Goal: Task Accomplishment & Management: Manage account settings

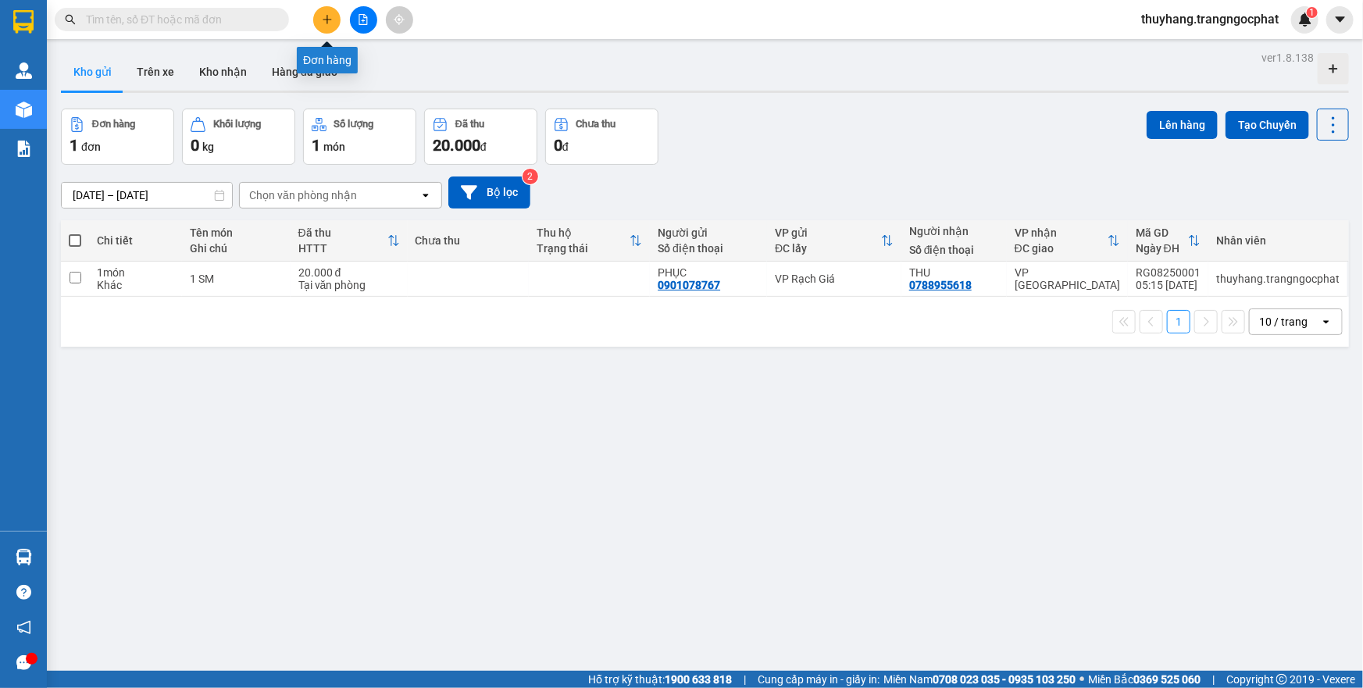
click at [327, 26] on button at bounding box center [326, 19] width 27 height 27
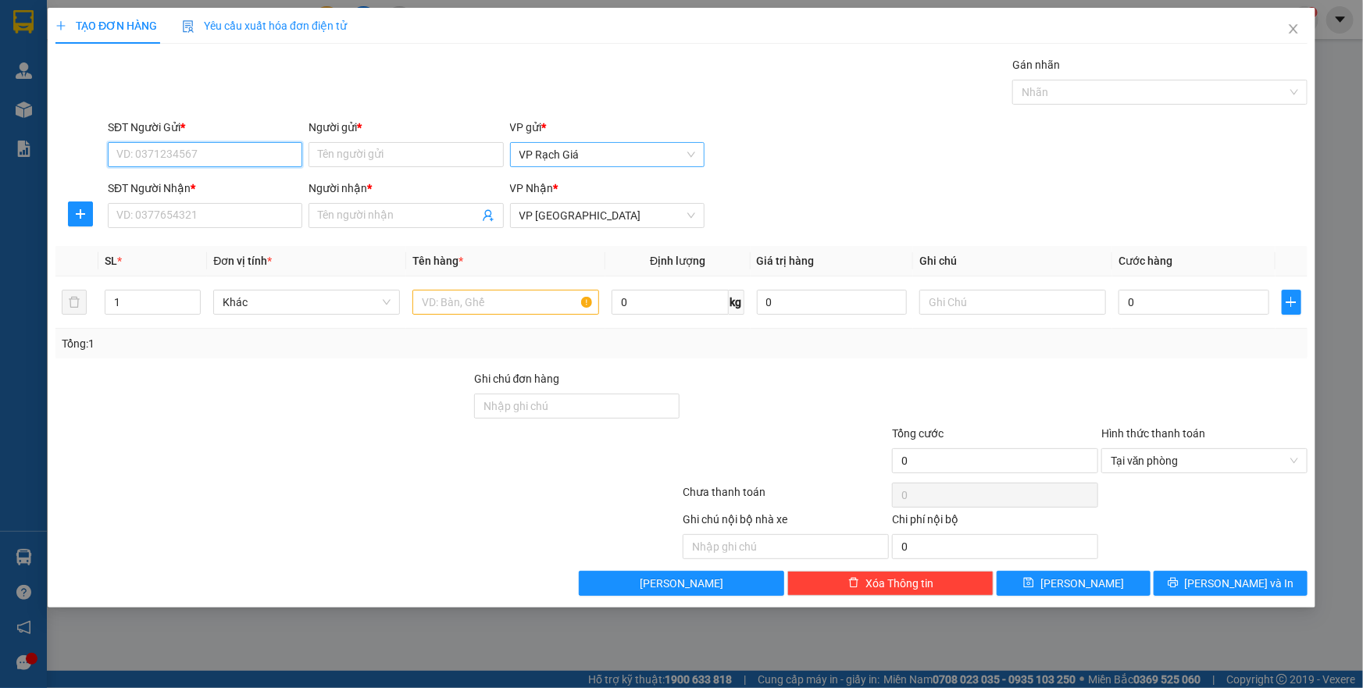
click at [594, 156] on span "VP Rạch Giá" at bounding box center [608, 154] width 176 height 23
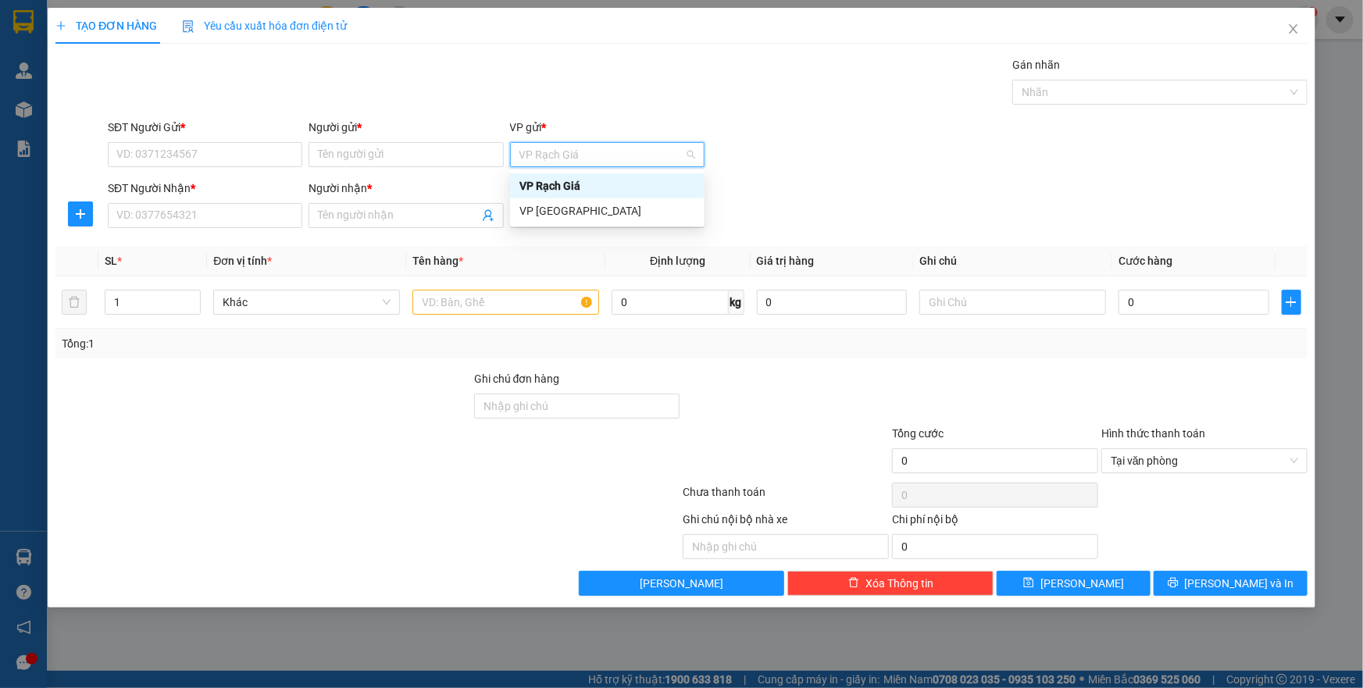
click at [770, 141] on div "SĐT Người Gửi * VD: 0371234567 Người gửi * Tên người gửi VP gửi * VP [PERSON_NA…" at bounding box center [708, 146] width 1206 height 55
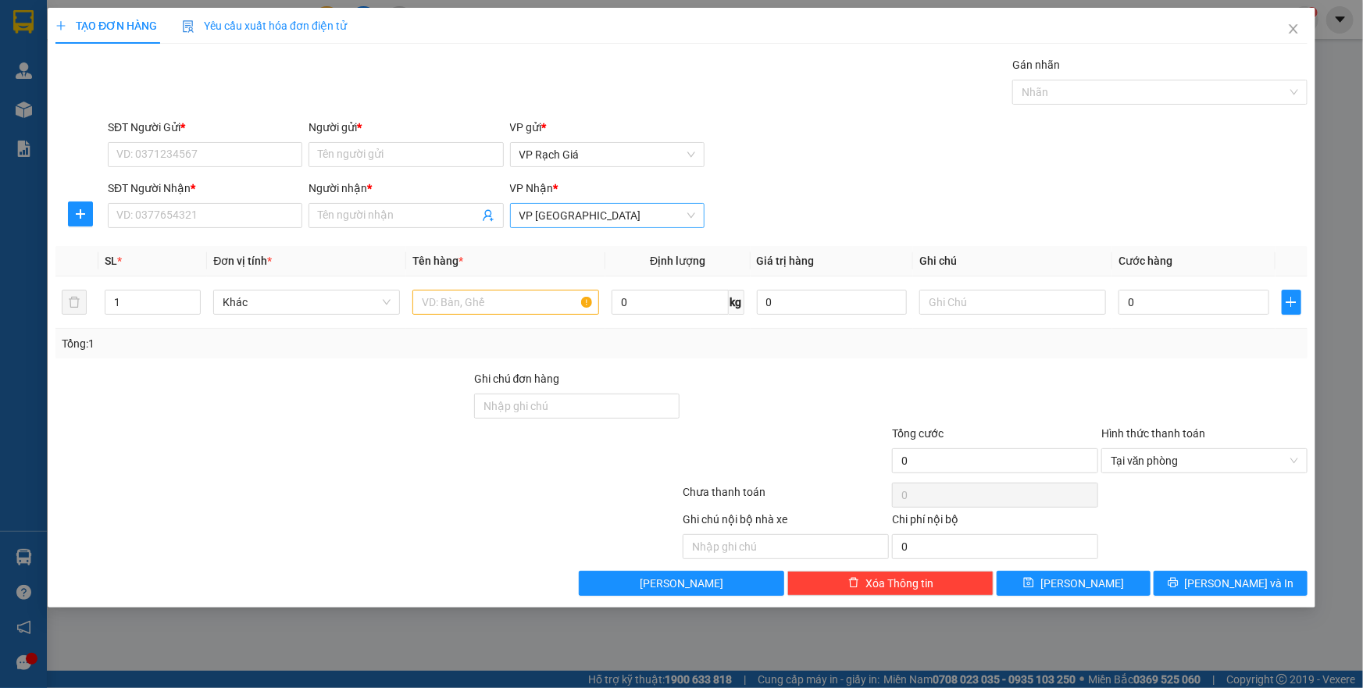
click at [603, 219] on span "VP [GEOGRAPHIC_DATA]" at bounding box center [608, 215] width 176 height 23
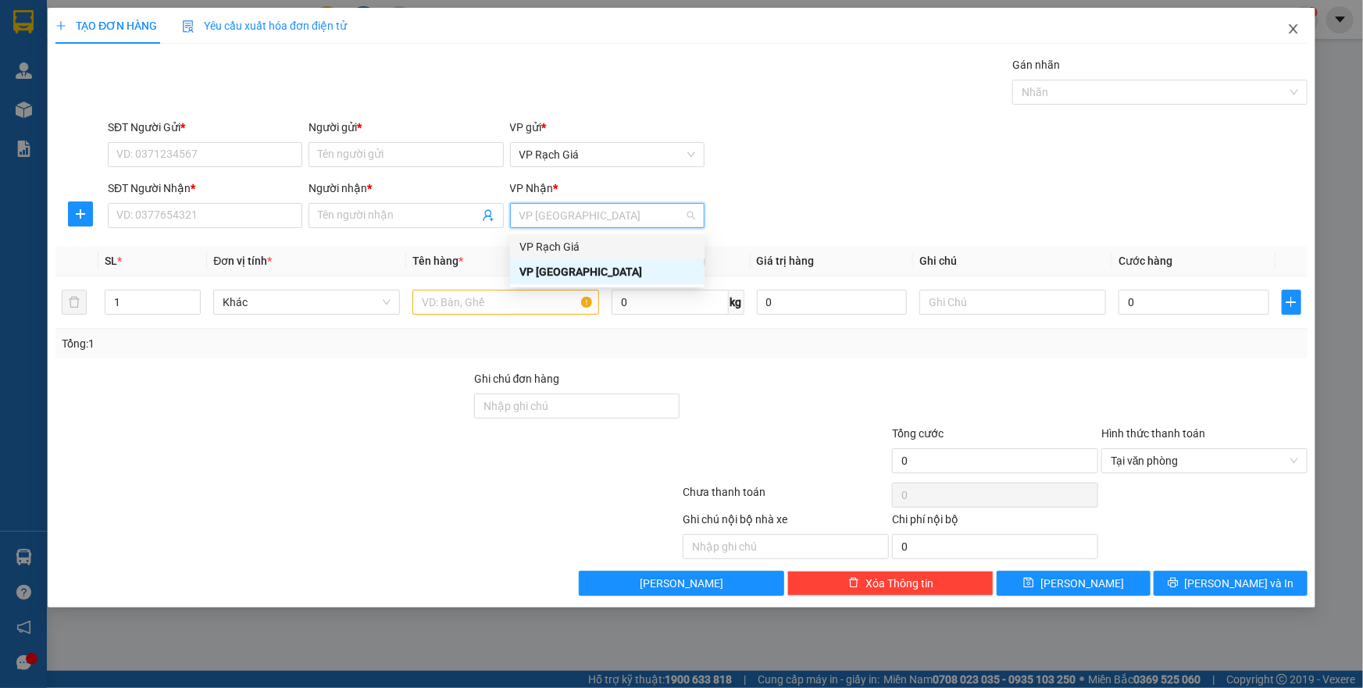
click at [1289, 30] on icon "close" at bounding box center [1293, 29] width 12 height 12
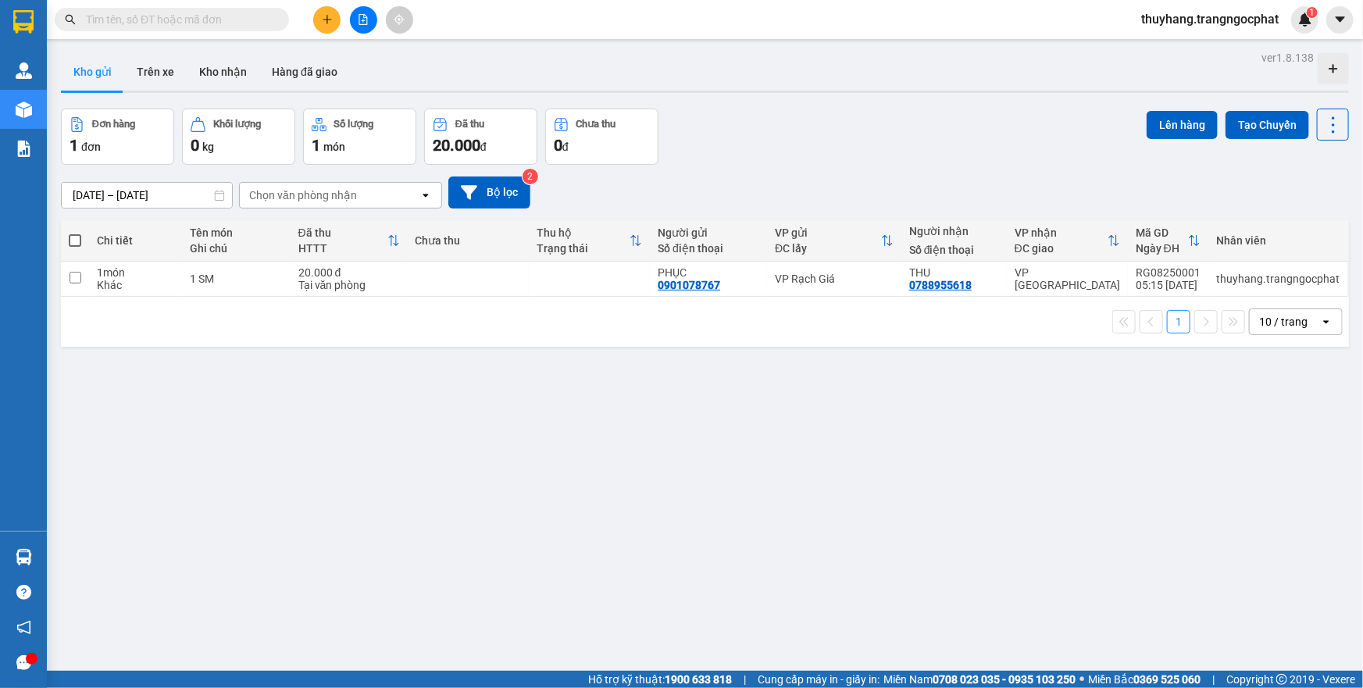
click at [323, 22] on icon "plus" at bounding box center [327, 19] width 11 height 11
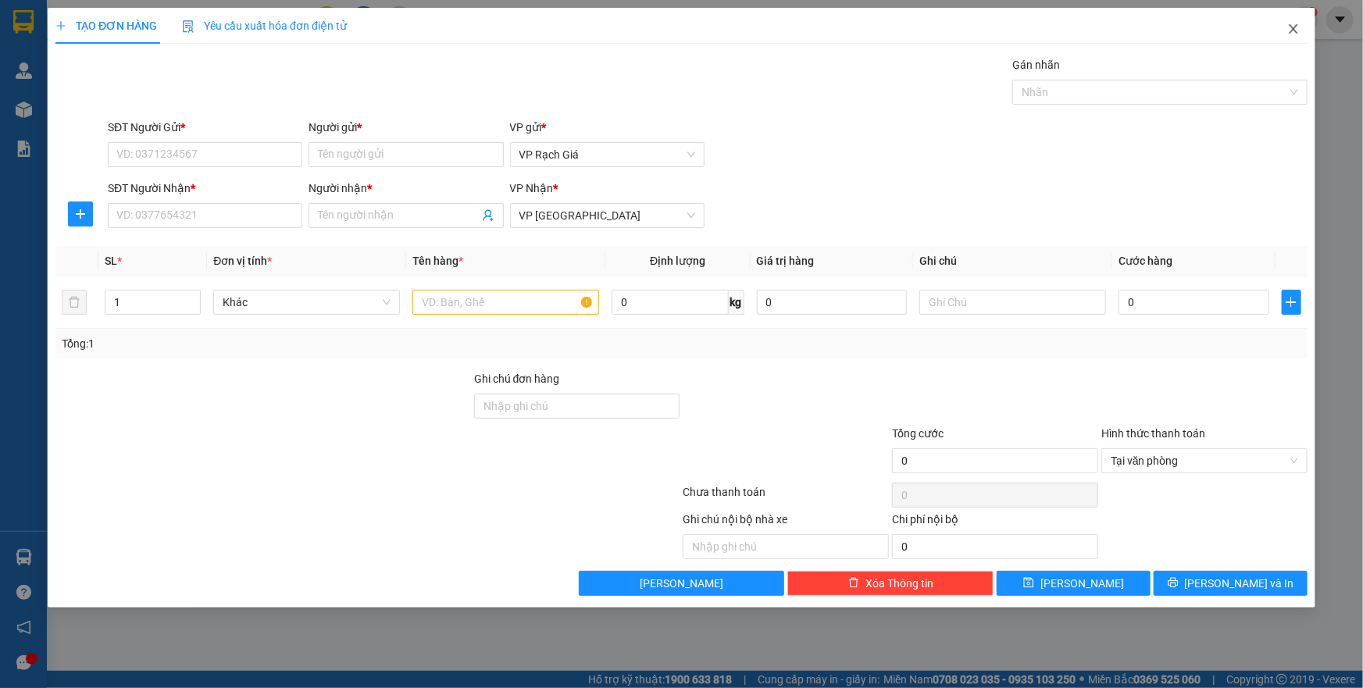
click at [1289, 31] on icon "close" at bounding box center [1293, 29] width 12 height 12
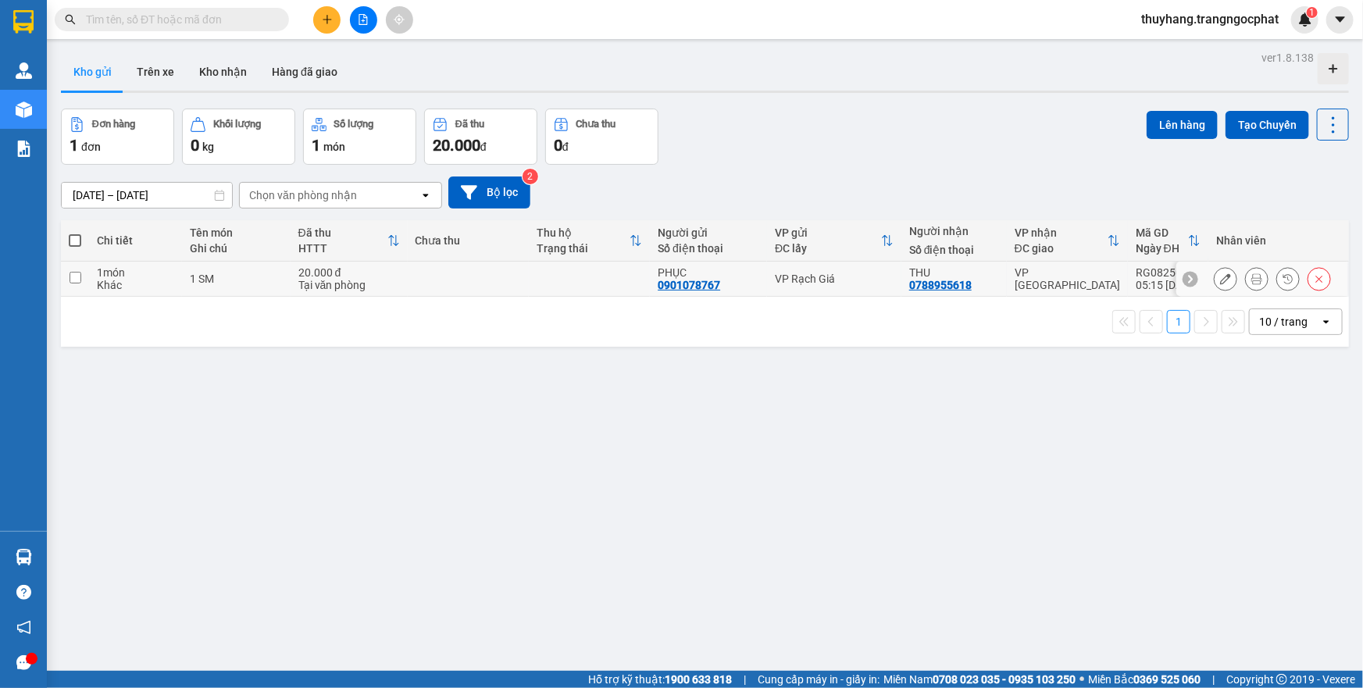
click at [76, 275] on input "checkbox" at bounding box center [76, 278] width 12 height 12
checkbox input "true"
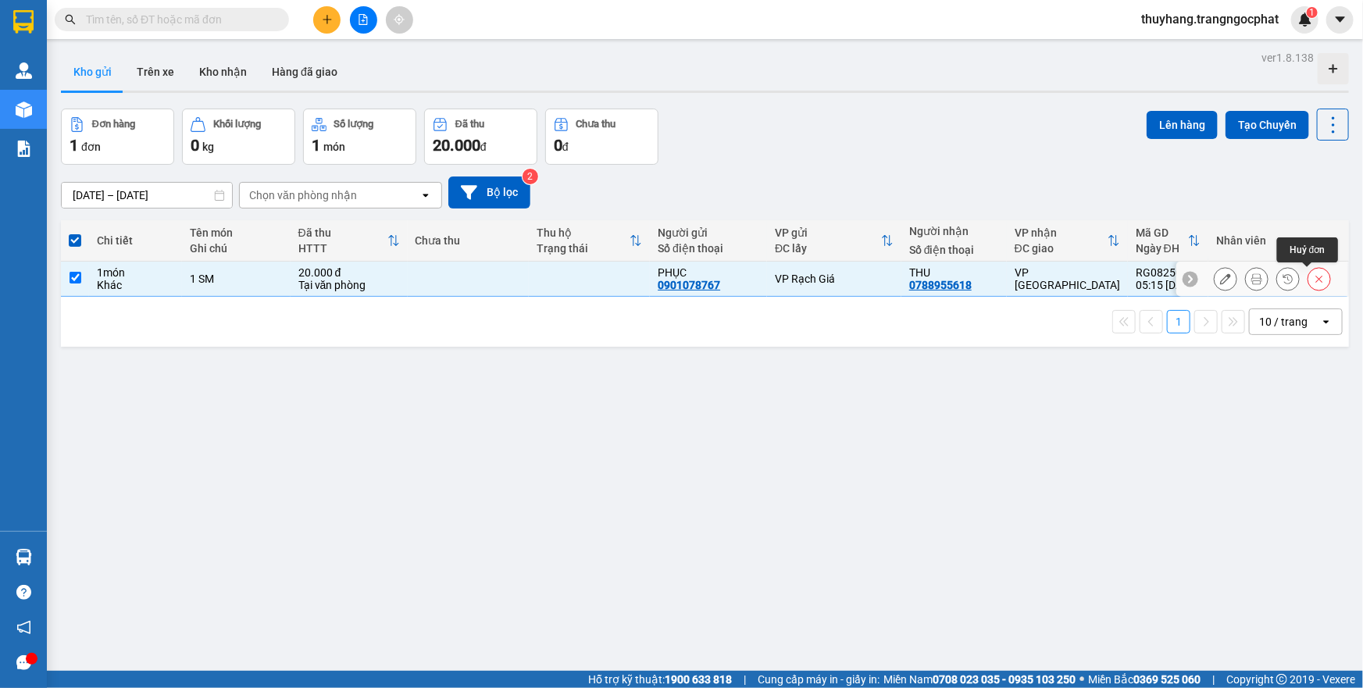
click at [1314, 281] on icon at bounding box center [1319, 278] width 11 height 11
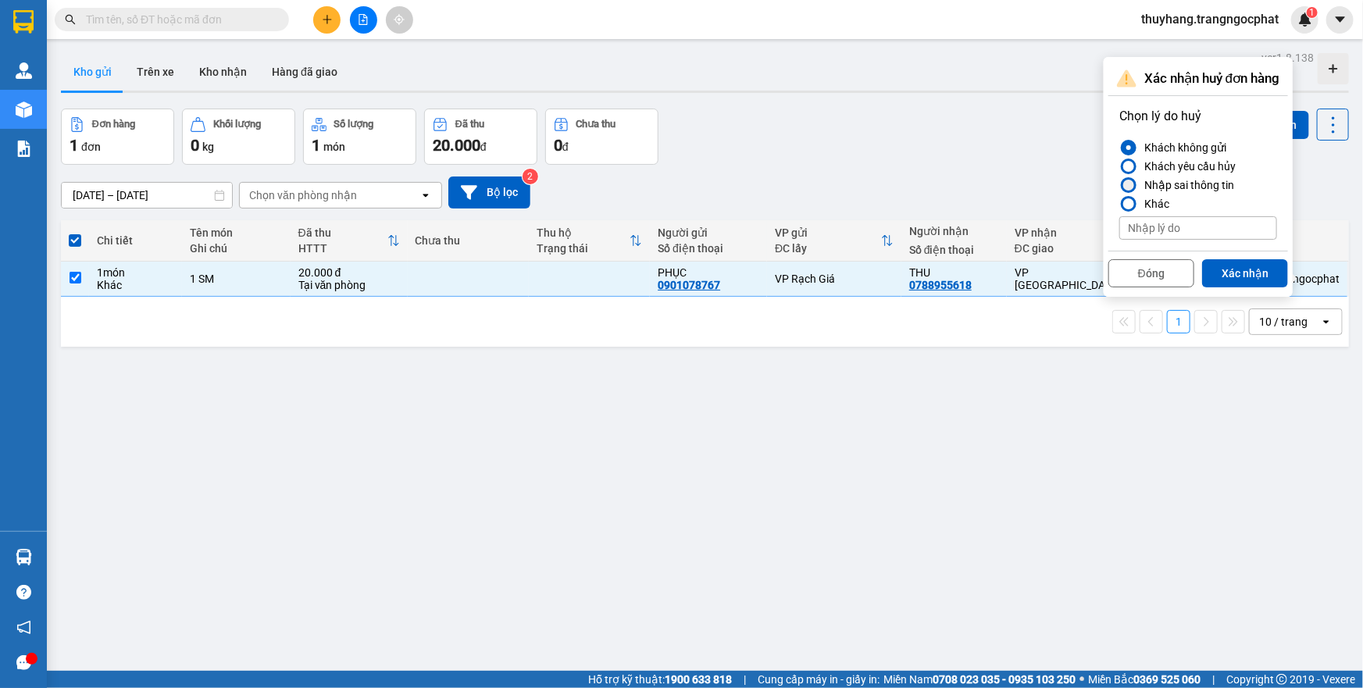
click at [1127, 183] on div at bounding box center [1128, 185] width 11 height 11
click at [1119, 185] on input "Nhập sai thông tin" at bounding box center [1119, 185] width 0 height 0
click at [1131, 205] on div at bounding box center [1128, 203] width 11 height 11
click at [1119, 204] on input "Khác" at bounding box center [1119, 204] width 0 height 0
type input "TEST"
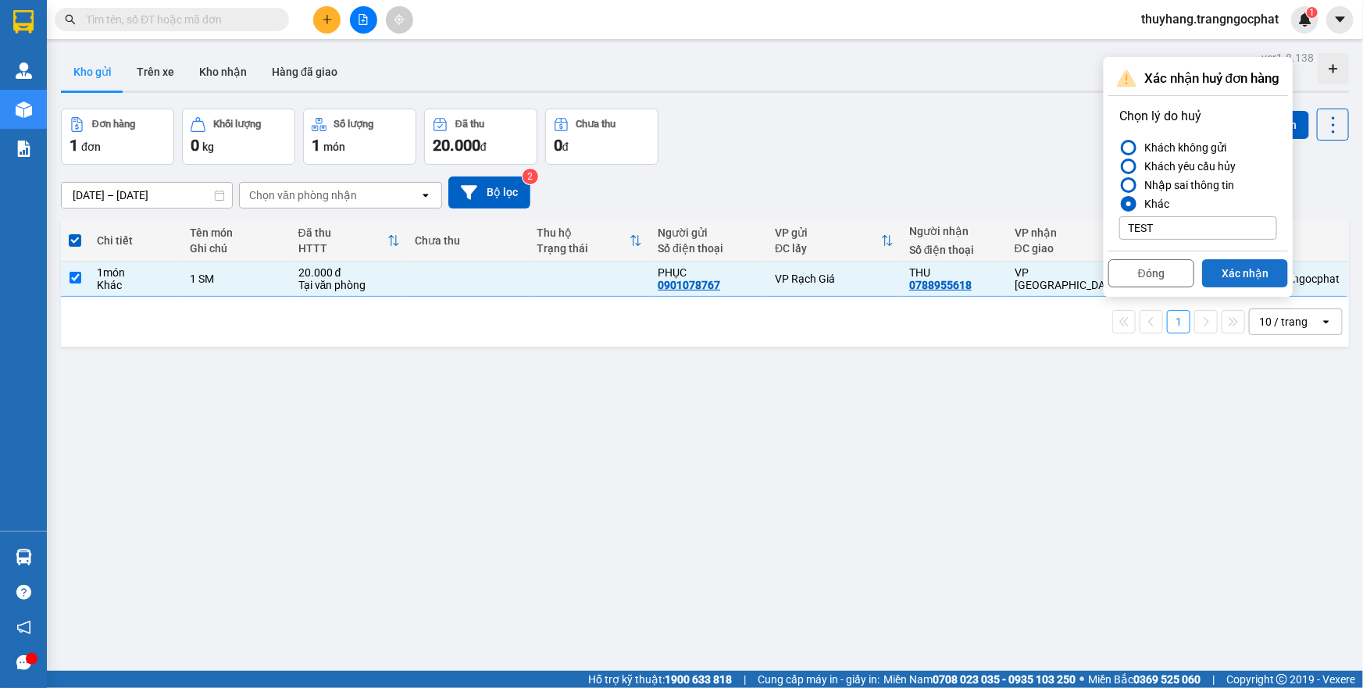
click at [1238, 270] on button "Xác nhận" at bounding box center [1245, 273] width 86 height 28
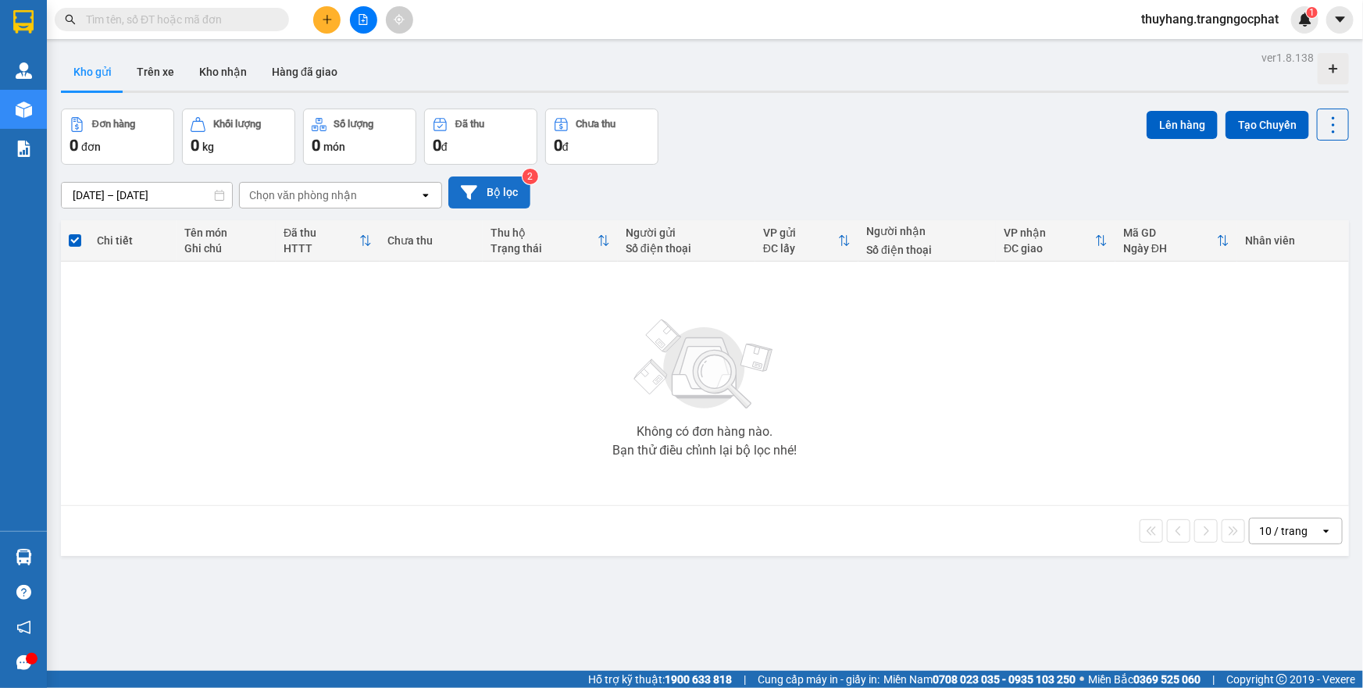
click at [483, 191] on button "Bộ lọc" at bounding box center [489, 193] width 82 height 32
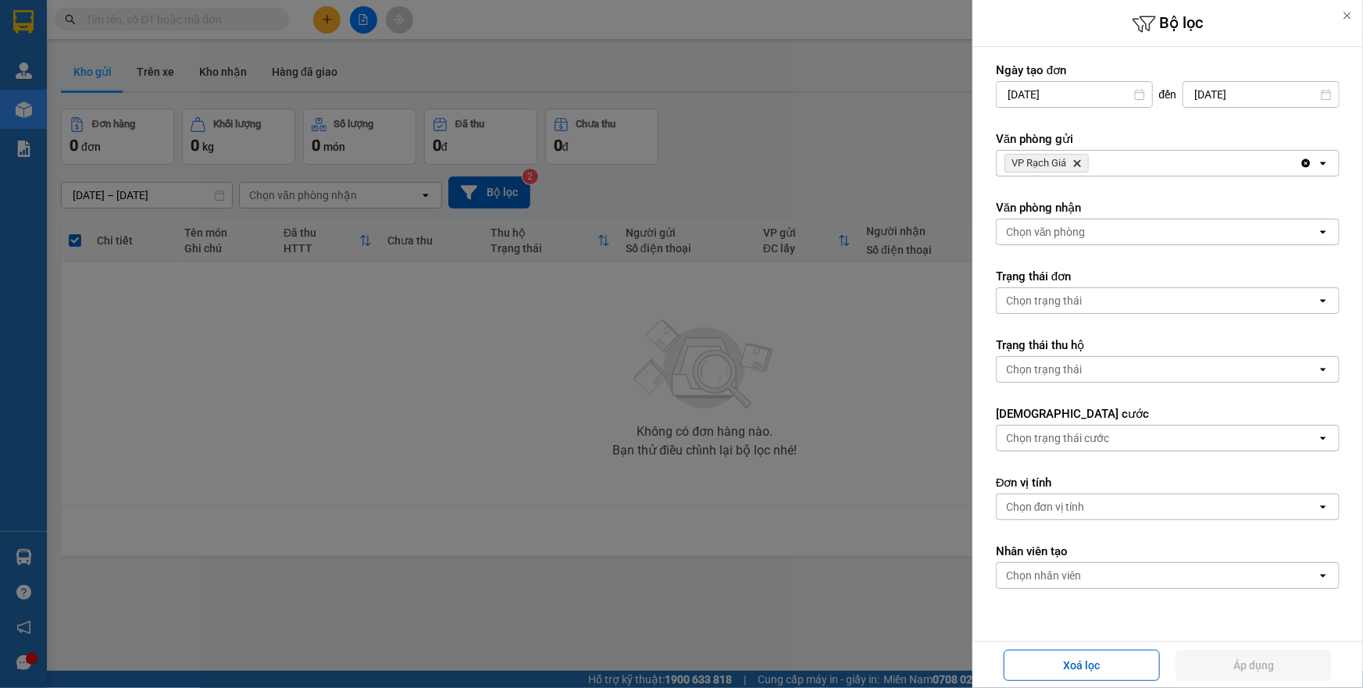
click at [1080, 160] on icon "VP Rạch Giá, close by backspace" at bounding box center [1077, 163] width 7 height 7
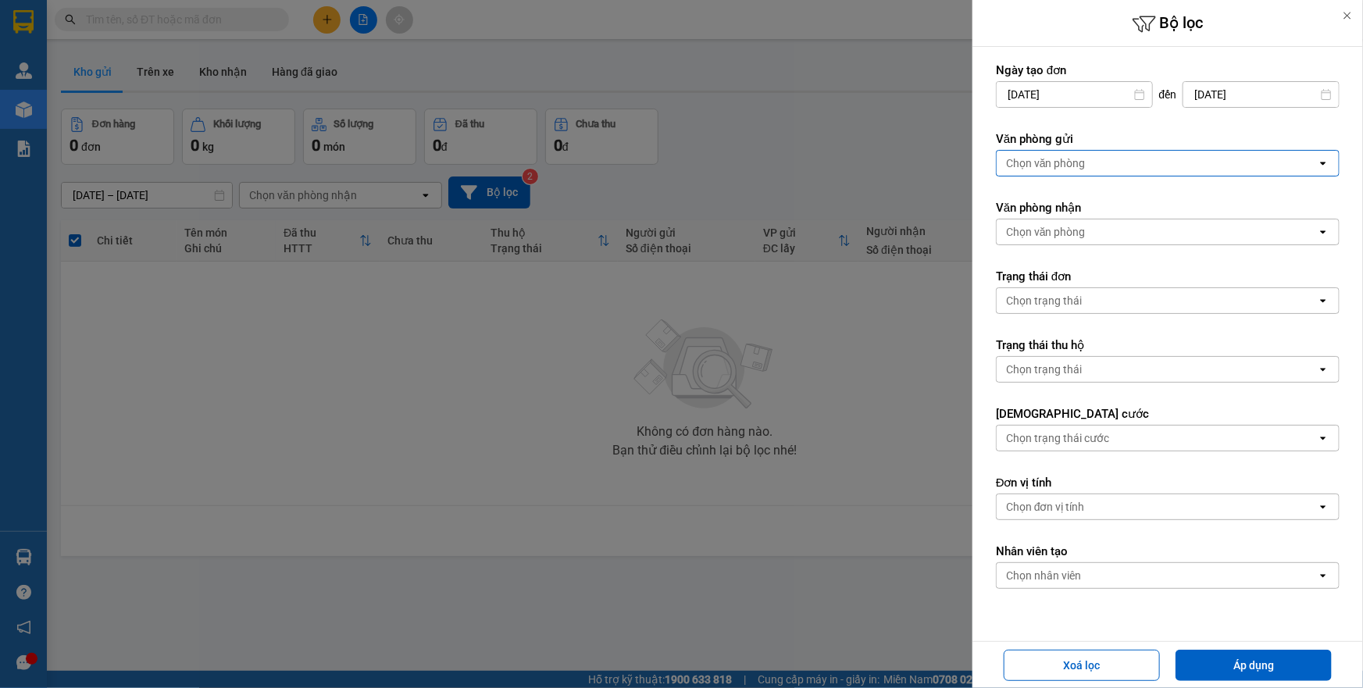
click at [1080, 160] on div "Chọn văn phòng" at bounding box center [1046, 163] width 80 height 16
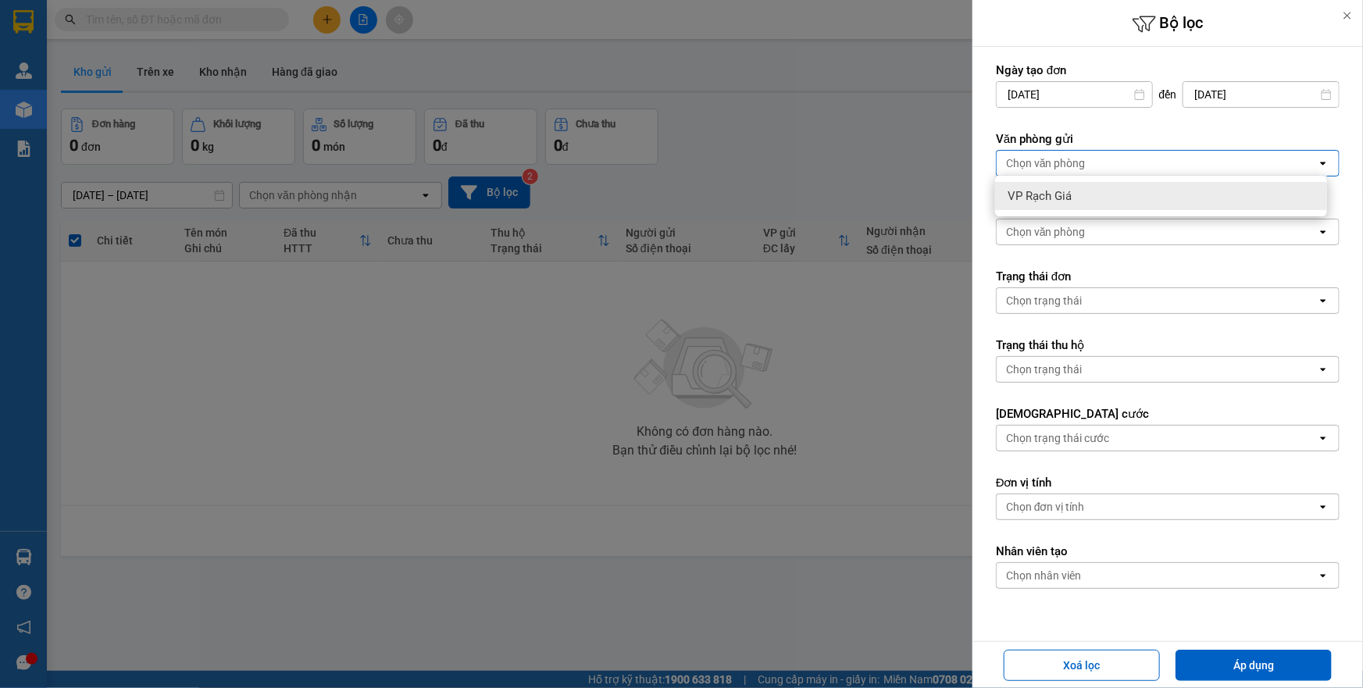
click at [1080, 160] on div "Chọn văn phòng" at bounding box center [1046, 163] width 80 height 16
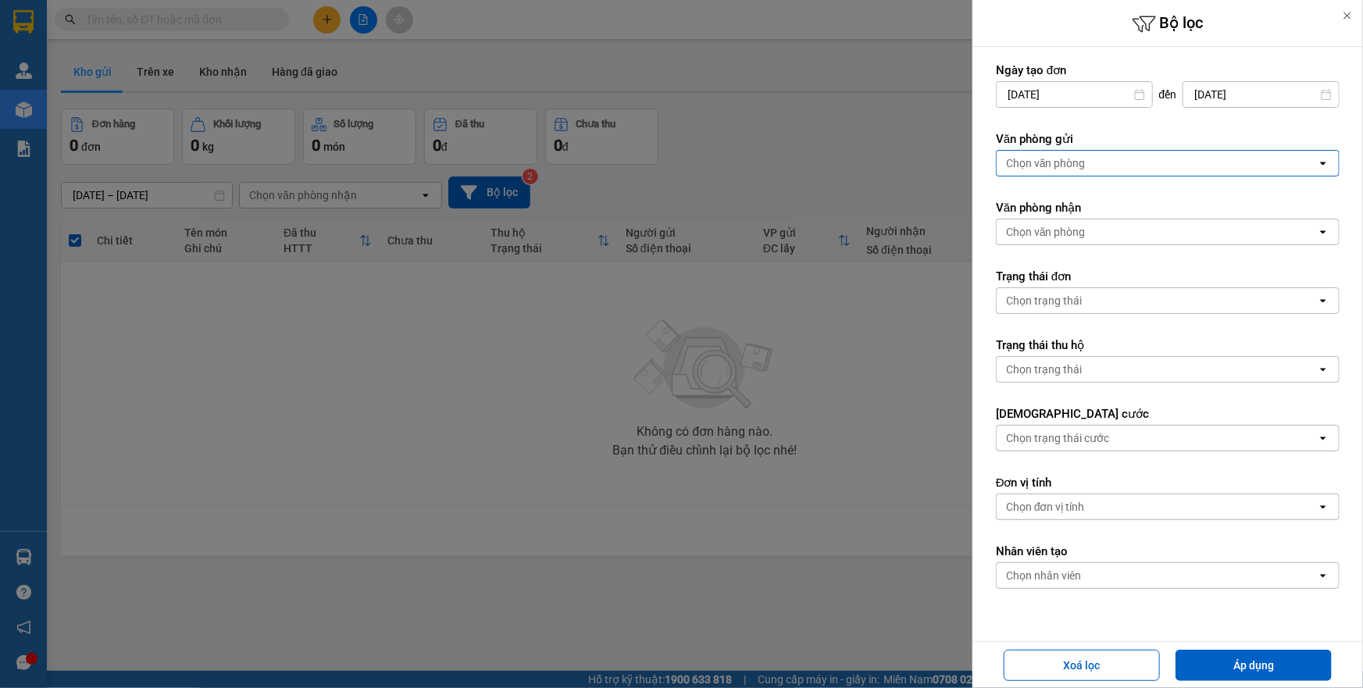
click at [1089, 234] on div "Chọn văn phòng" at bounding box center [1157, 232] width 320 height 25
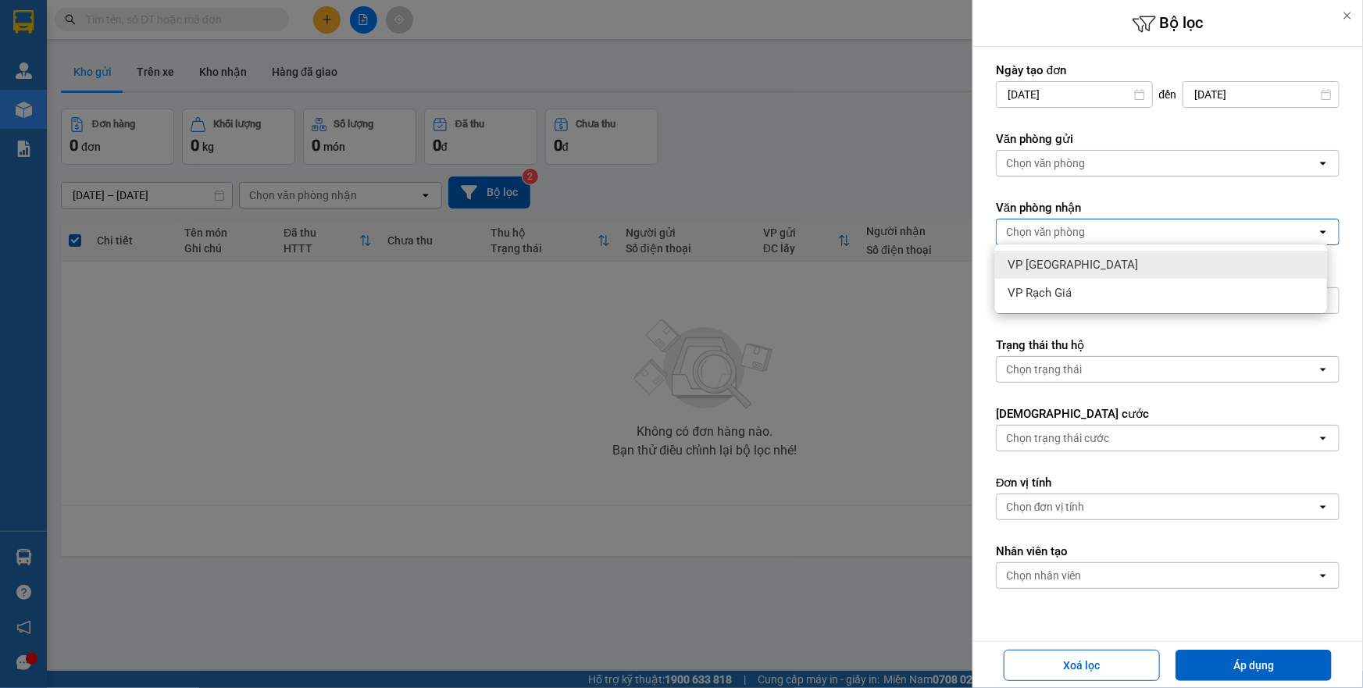
click at [1089, 234] on div "Chọn văn phòng" at bounding box center [1157, 232] width 320 height 25
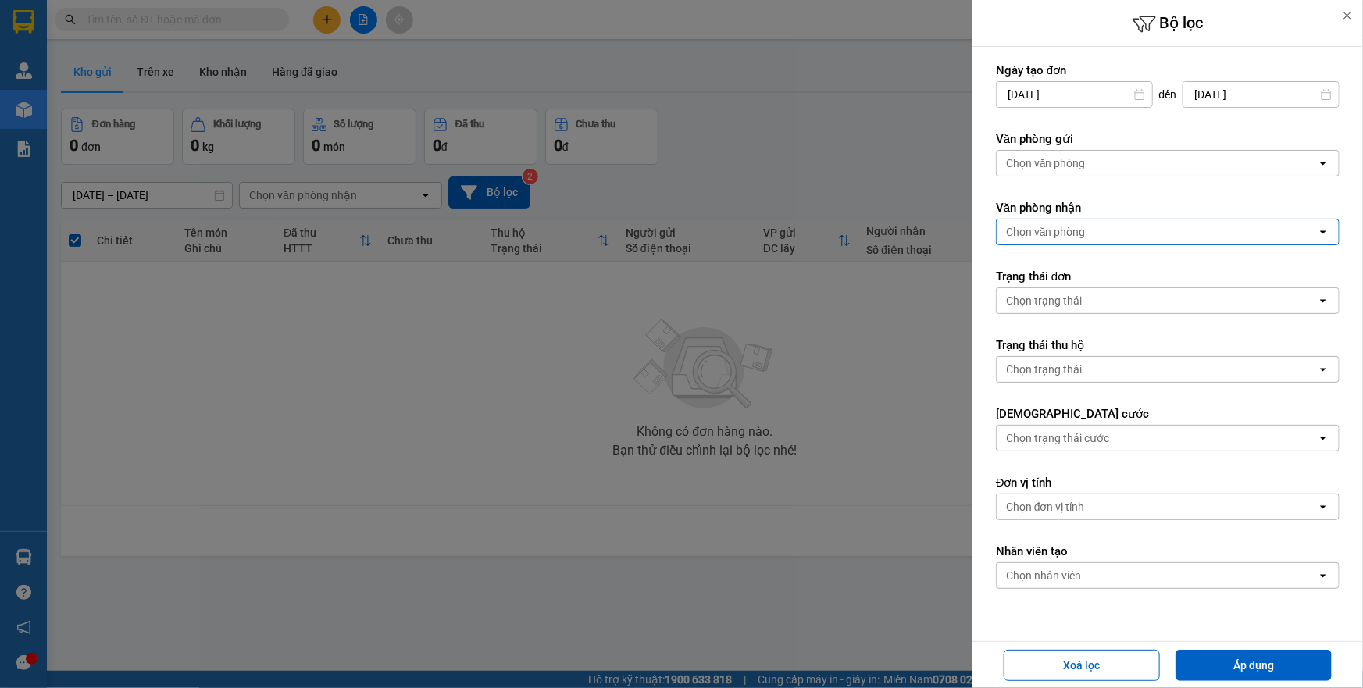
click at [1072, 305] on div "Chọn trạng thái" at bounding box center [1044, 301] width 76 height 16
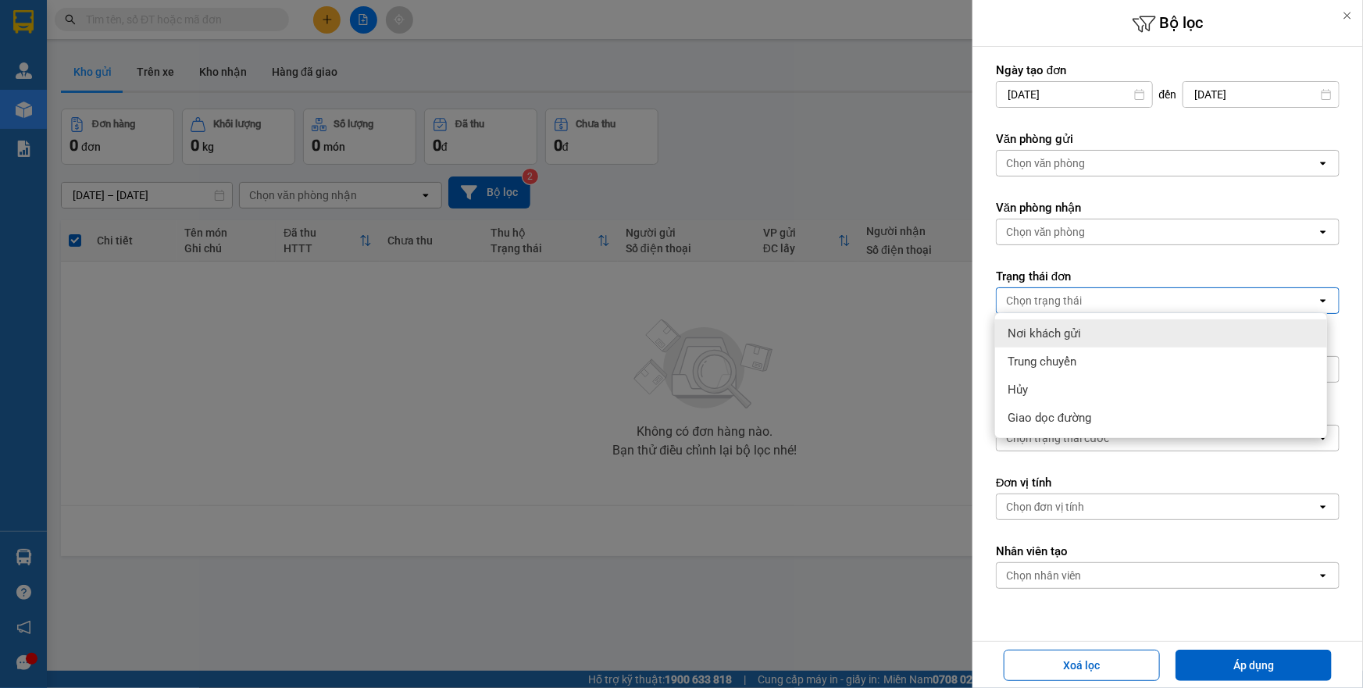
click at [1072, 305] on div "Chọn trạng thái" at bounding box center [1044, 301] width 76 height 16
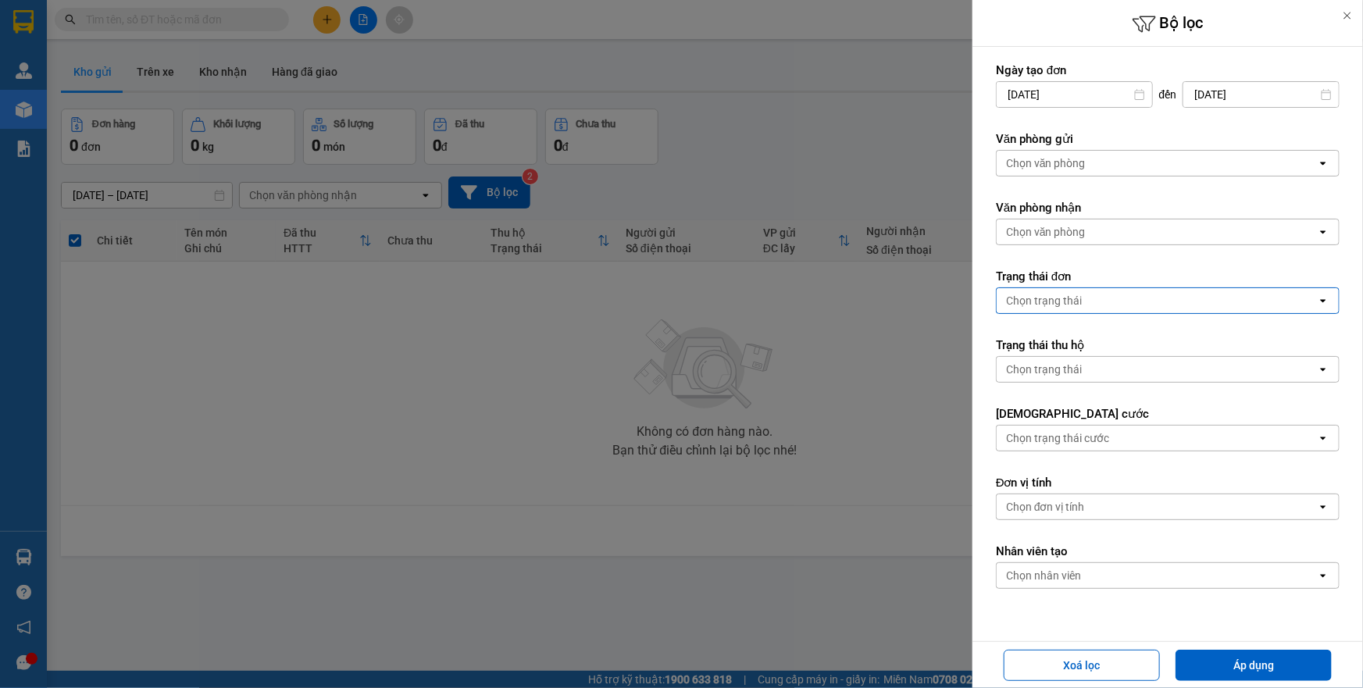
scroll to position [55, 0]
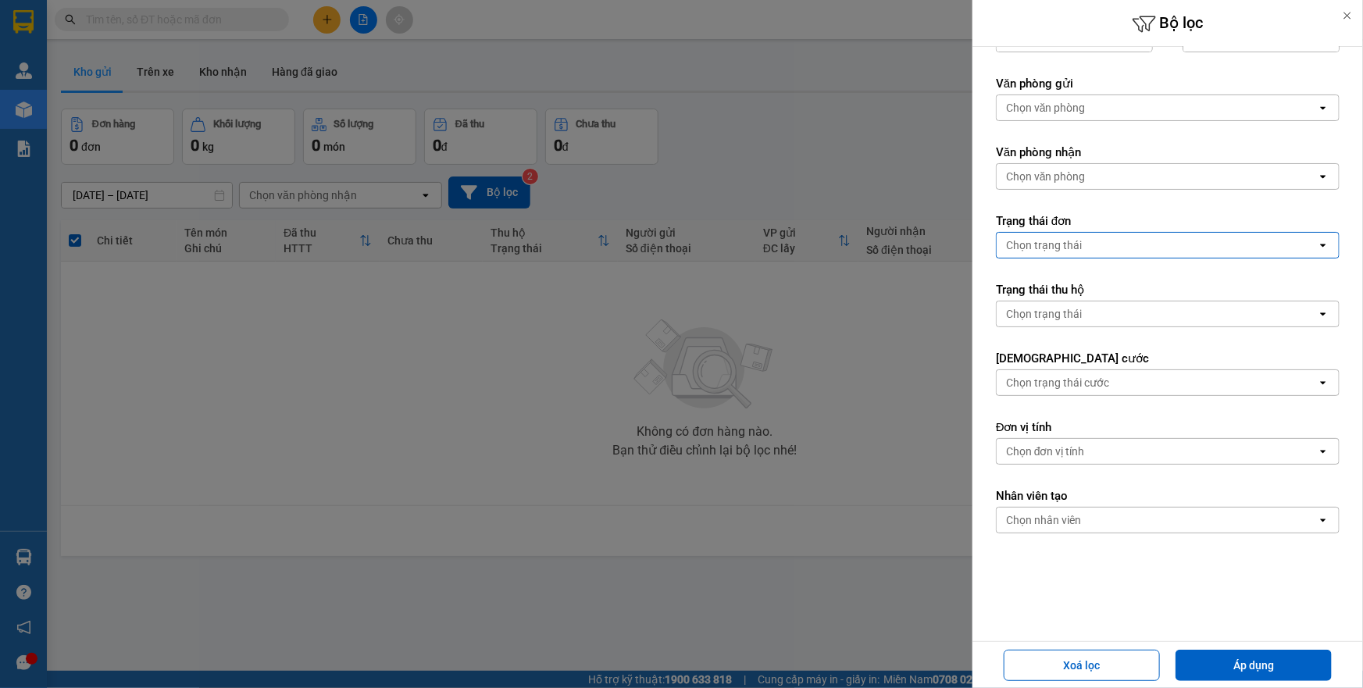
click at [1261, 313] on div "Chọn trạng thái" at bounding box center [1157, 314] width 320 height 25
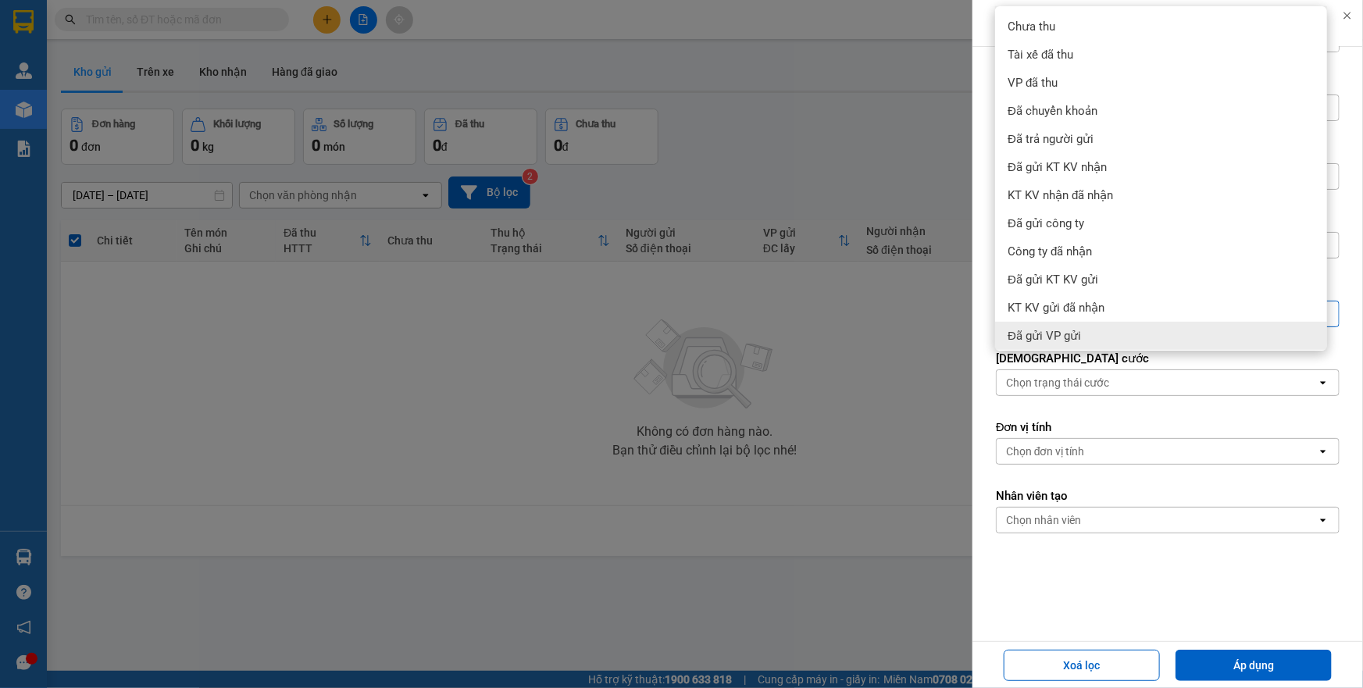
click at [984, 349] on div "Ngày tạo đơn [DATE] Press the down arrow key to interact with the calendar and …" at bounding box center [1168, 317] width 391 height 652
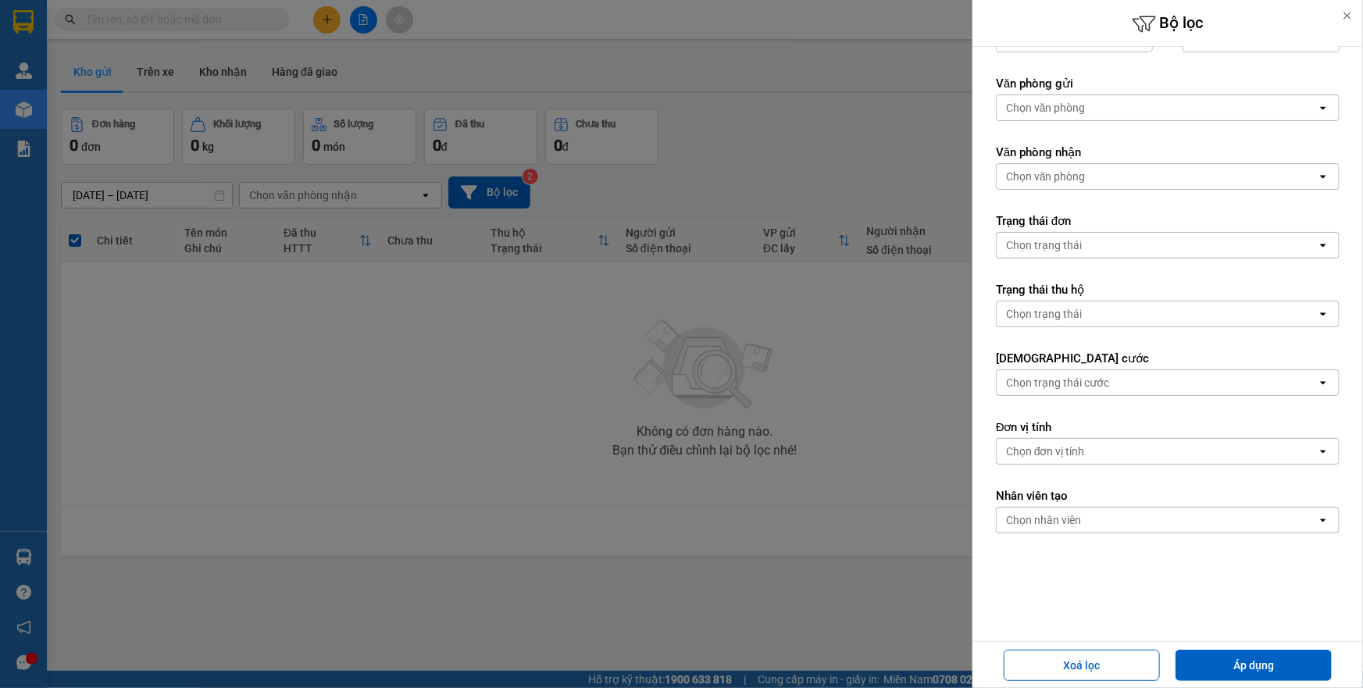
click at [1085, 310] on div "Chọn trạng thái" at bounding box center [1157, 314] width 320 height 25
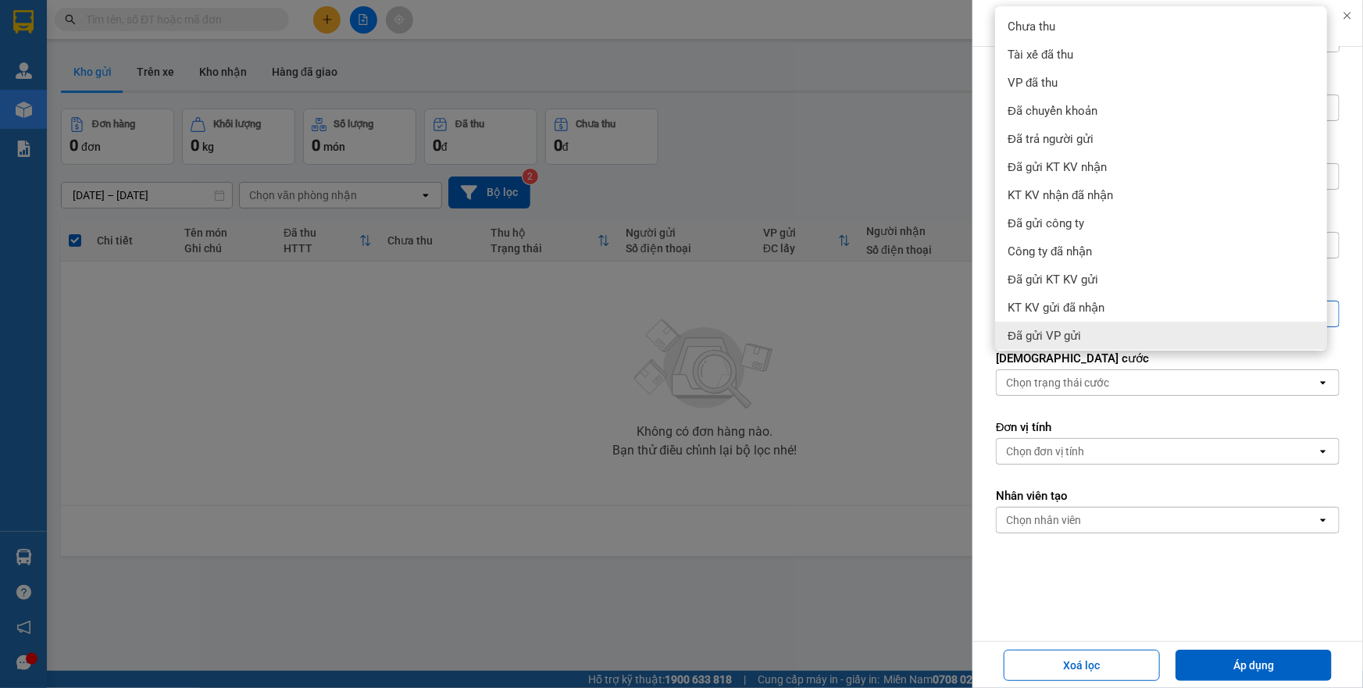
click at [977, 341] on div "Ngày tạo đơn [DATE] Press the down arrow key to interact with the calendar and …" at bounding box center [1168, 317] width 391 height 652
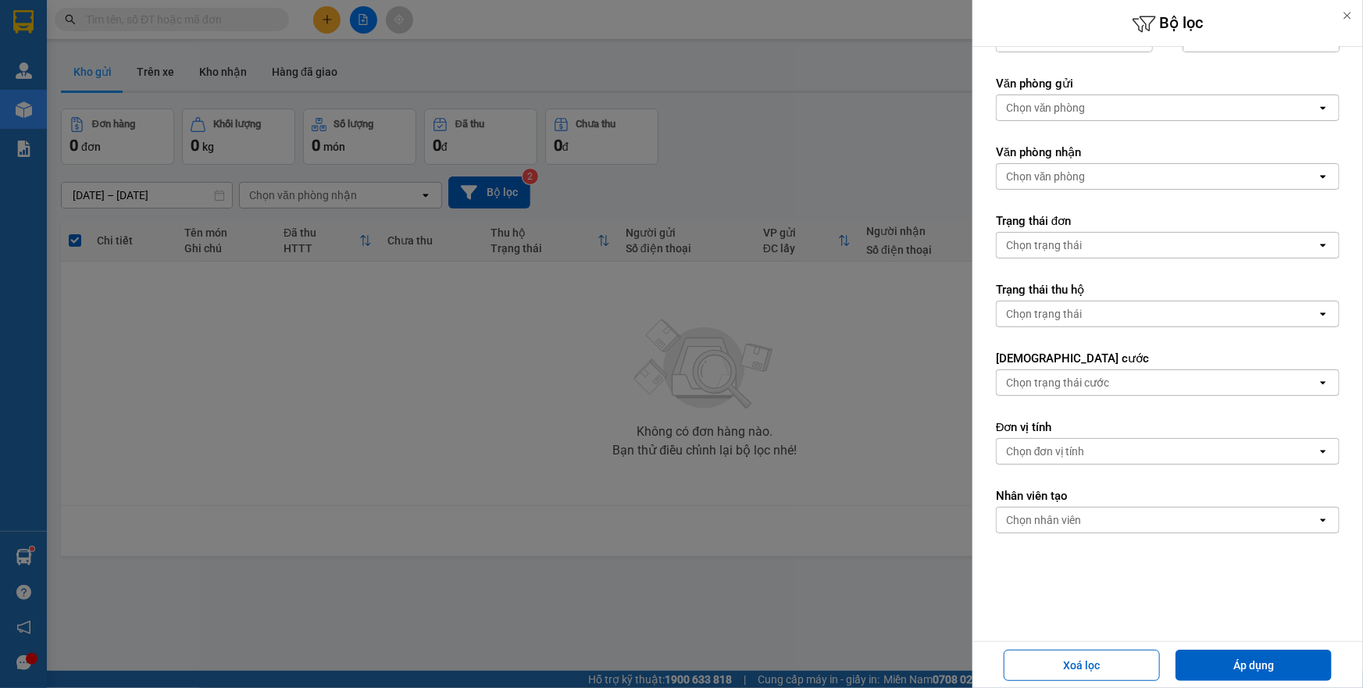
click at [1351, 13] on icon at bounding box center [1347, 15] width 11 height 11
